Goal: Information Seeking & Learning: Learn about a topic

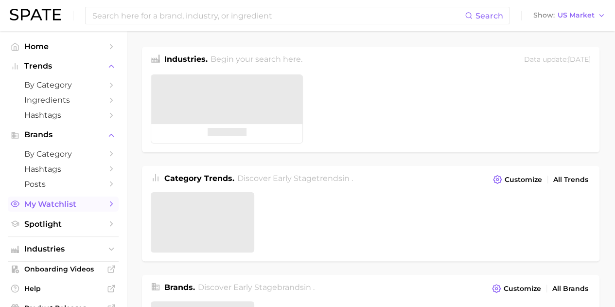
click at [55, 206] on span "My Watchlist" at bounding box center [63, 203] width 78 height 9
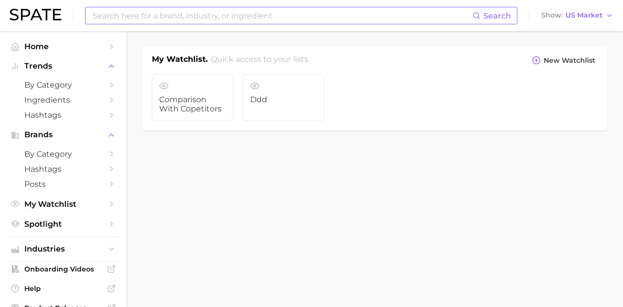
click at [145, 15] on input at bounding box center [281, 15] width 381 height 17
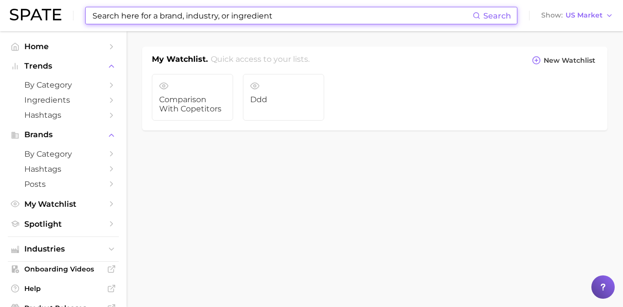
type input "s"
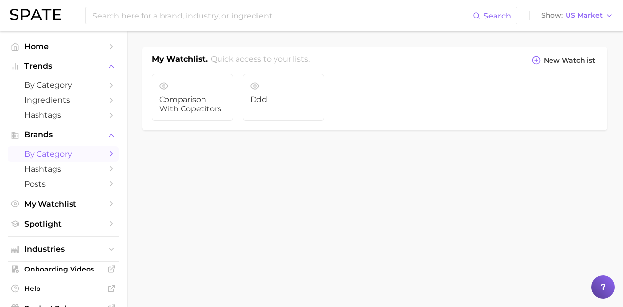
click at [53, 158] on span "by Category" at bounding box center [63, 153] width 78 height 9
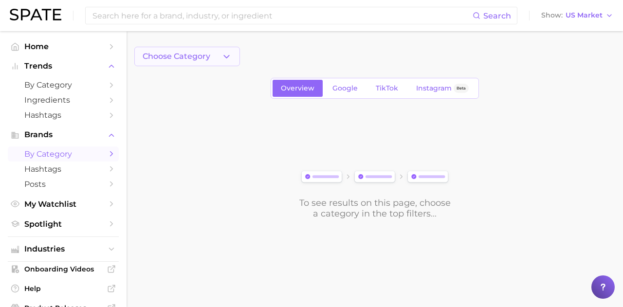
click at [214, 62] on button "Choose Category" at bounding box center [187, 56] width 106 height 19
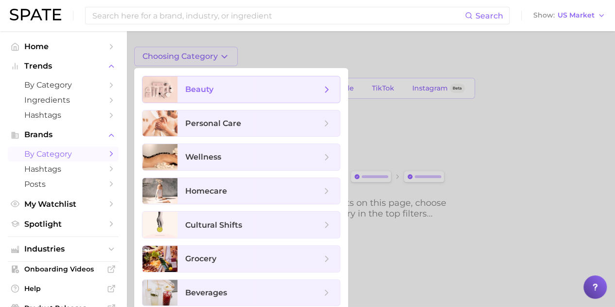
click at [225, 89] on span "beauty" at bounding box center [253, 89] width 136 height 11
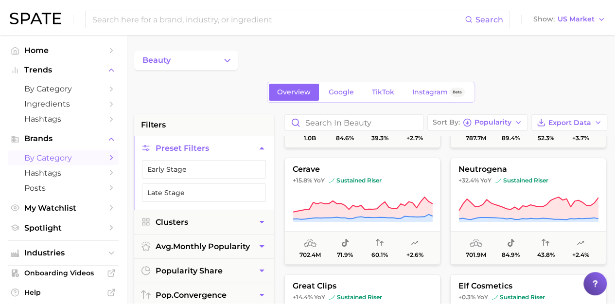
scroll to position [195, 0]
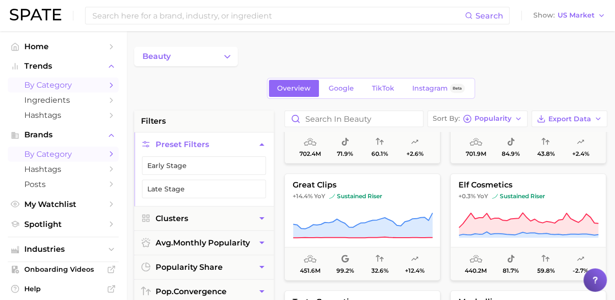
click at [49, 85] on span "by Category" at bounding box center [63, 84] width 78 height 9
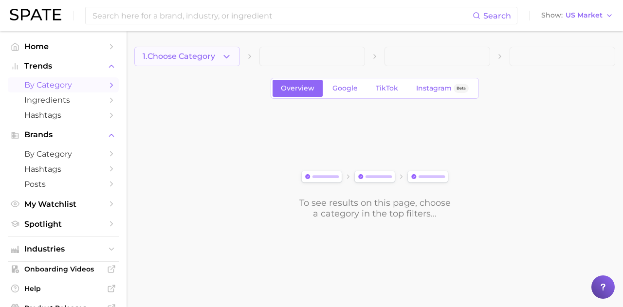
click at [204, 58] on span "1. Choose Category" at bounding box center [179, 56] width 72 height 9
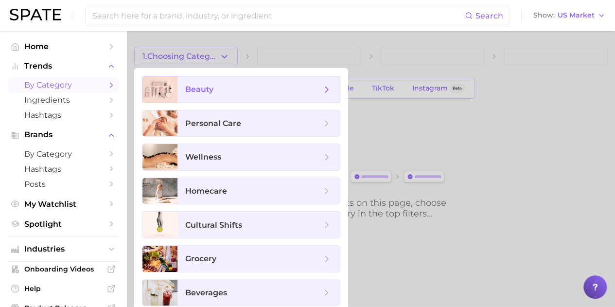
click at [230, 93] on span "beauty" at bounding box center [253, 89] width 136 height 11
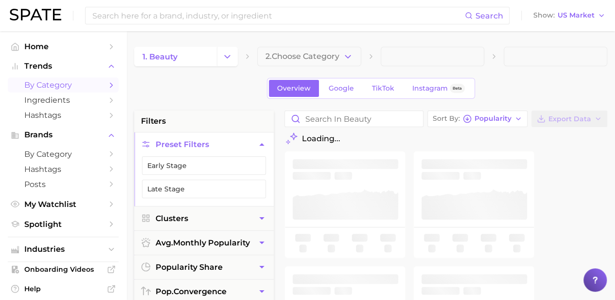
click at [303, 62] on button "2. Choose Category" at bounding box center [309, 56] width 104 height 19
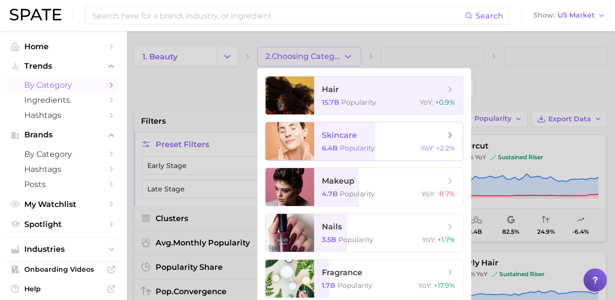
click at [379, 131] on span "skincare" at bounding box center [383, 135] width 123 height 11
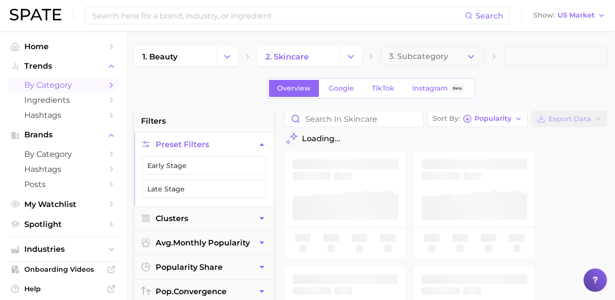
click at [439, 57] on span "3. Subcategory" at bounding box center [418, 56] width 59 height 9
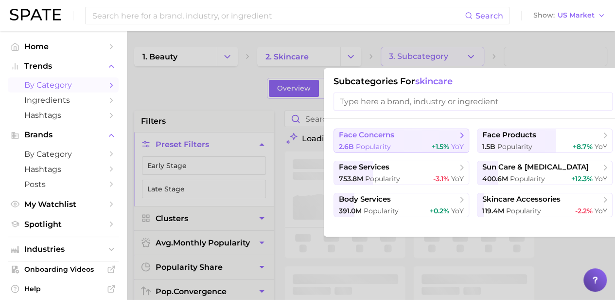
click at [429, 137] on span "face concerns" at bounding box center [398, 135] width 118 height 10
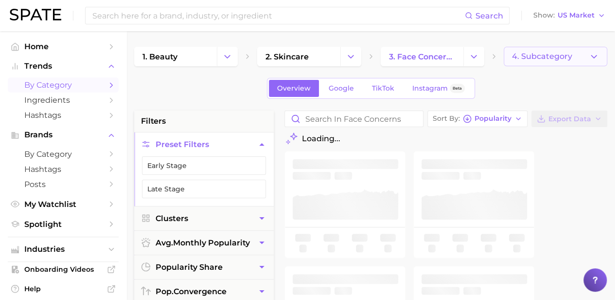
click at [567, 61] on span "4. Subcategory" at bounding box center [542, 56] width 60 height 9
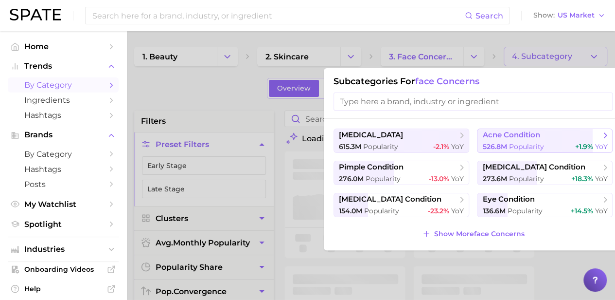
click at [507, 143] on span "526.8m Popularity" at bounding box center [512, 146] width 61 height 9
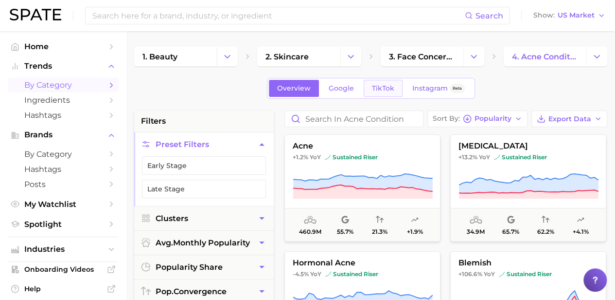
click at [385, 92] on link "TikTok" at bounding box center [383, 88] width 39 height 17
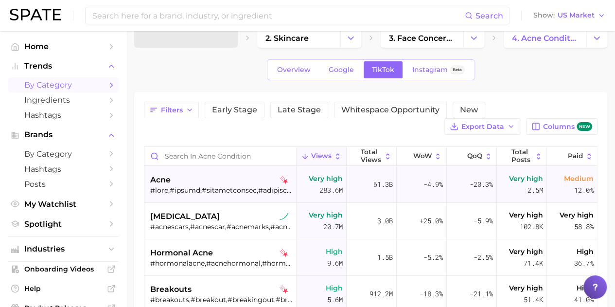
scroll to position [49, 0]
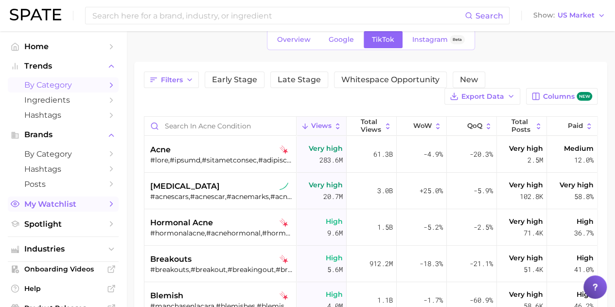
click at [63, 203] on span "My Watchlist" at bounding box center [63, 203] width 78 height 9
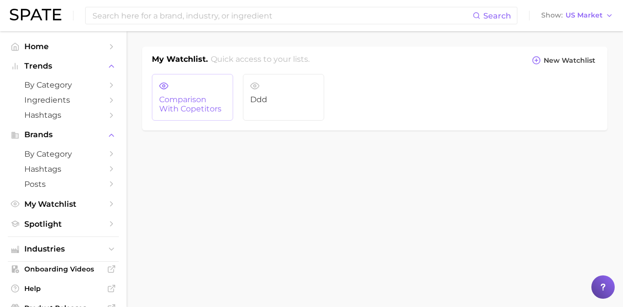
click at [182, 107] on span "comparison with copetitors" at bounding box center [192, 104] width 67 height 18
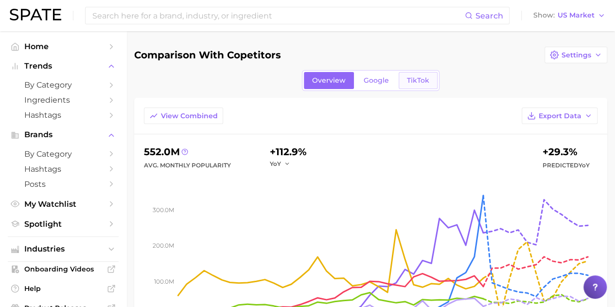
click at [423, 87] on link "TikTok" at bounding box center [418, 80] width 39 height 17
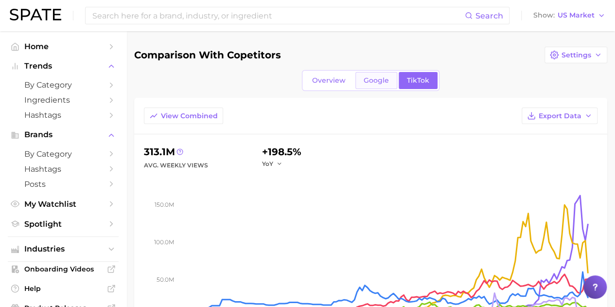
click at [374, 79] on span "Google" at bounding box center [376, 80] width 25 height 8
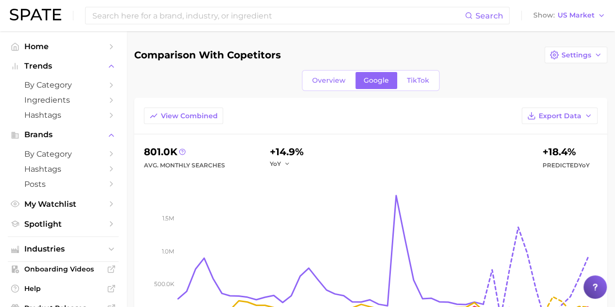
click at [415, 89] on div "Overview Google TikTok" at bounding box center [371, 80] width 138 height 21
click at [399, 81] on link "TikTok" at bounding box center [418, 80] width 39 height 17
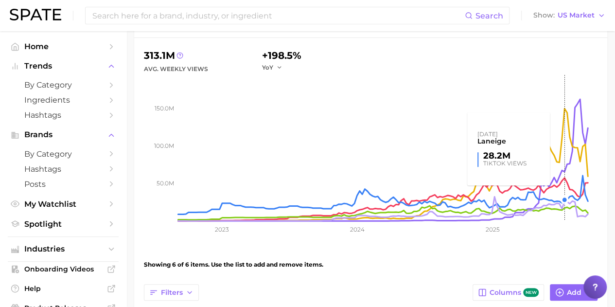
scroll to position [49, 0]
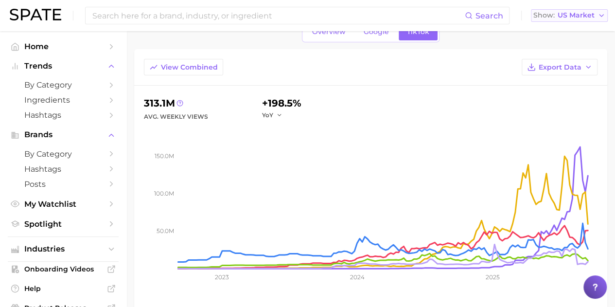
click at [594, 16] on span "US Market" at bounding box center [576, 15] width 37 height 5
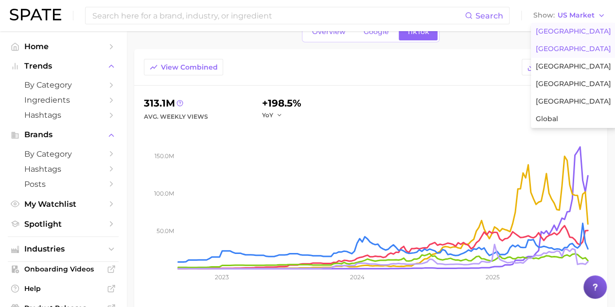
click at [575, 48] on span "[GEOGRAPHIC_DATA]" at bounding box center [573, 49] width 75 height 8
